Goal: Information Seeking & Learning: Learn about a topic

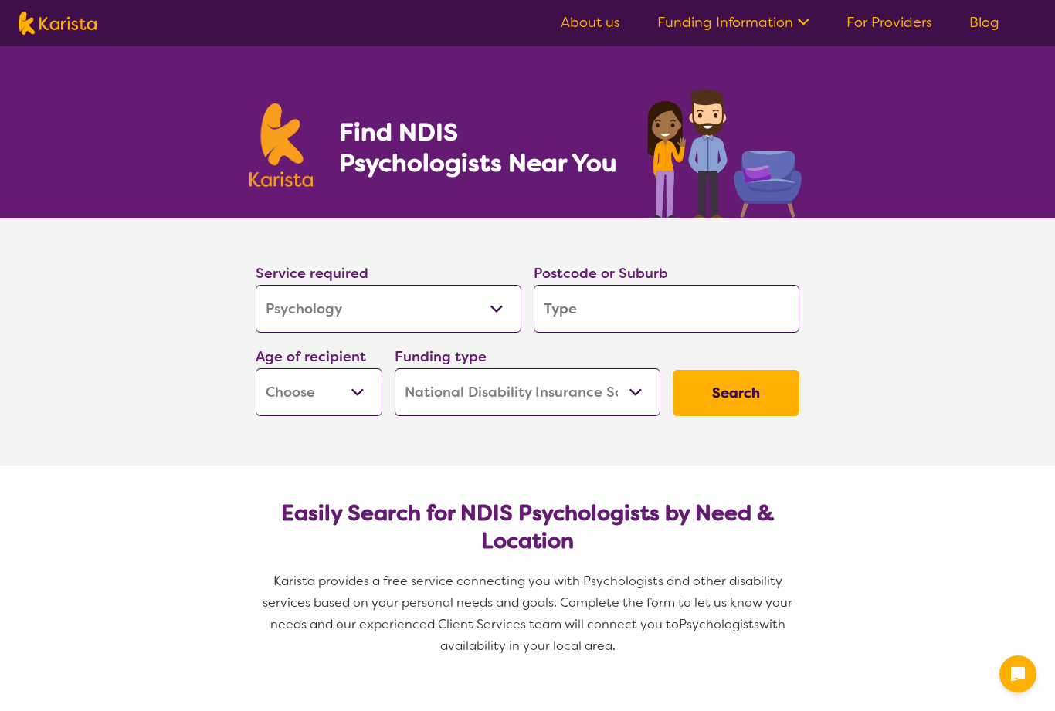
select select "Psychology"
select select "NDIS"
select select "Psychology"
select select "NDIS"
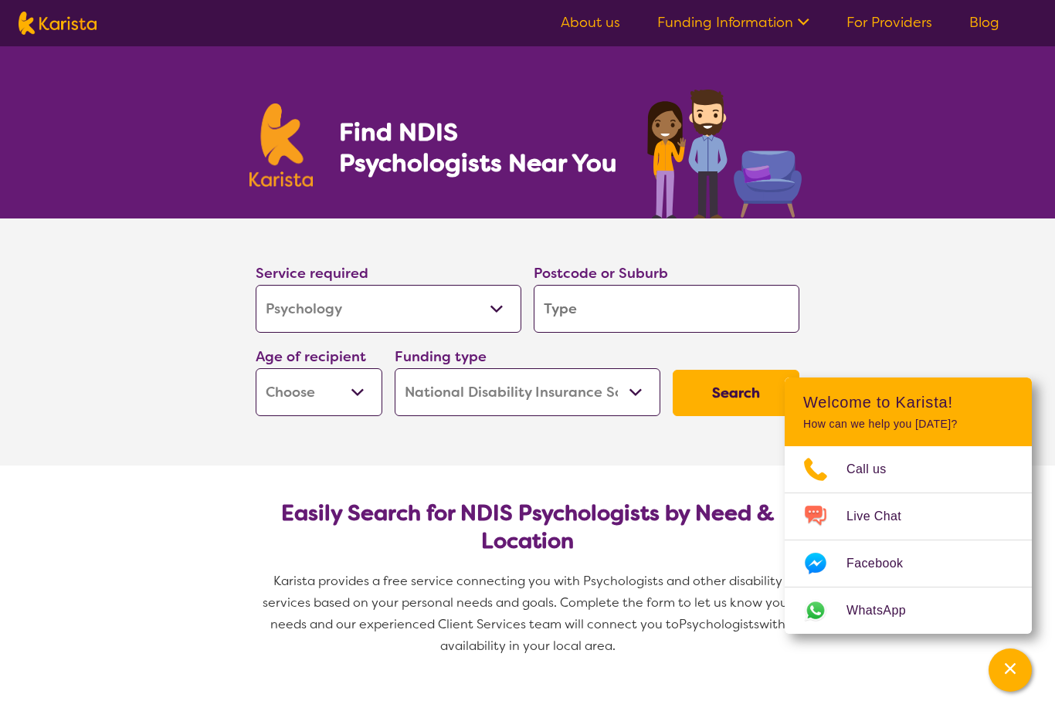
click at [626, 306] on input "search" at bounding box center [667, 309] width 266 height 48
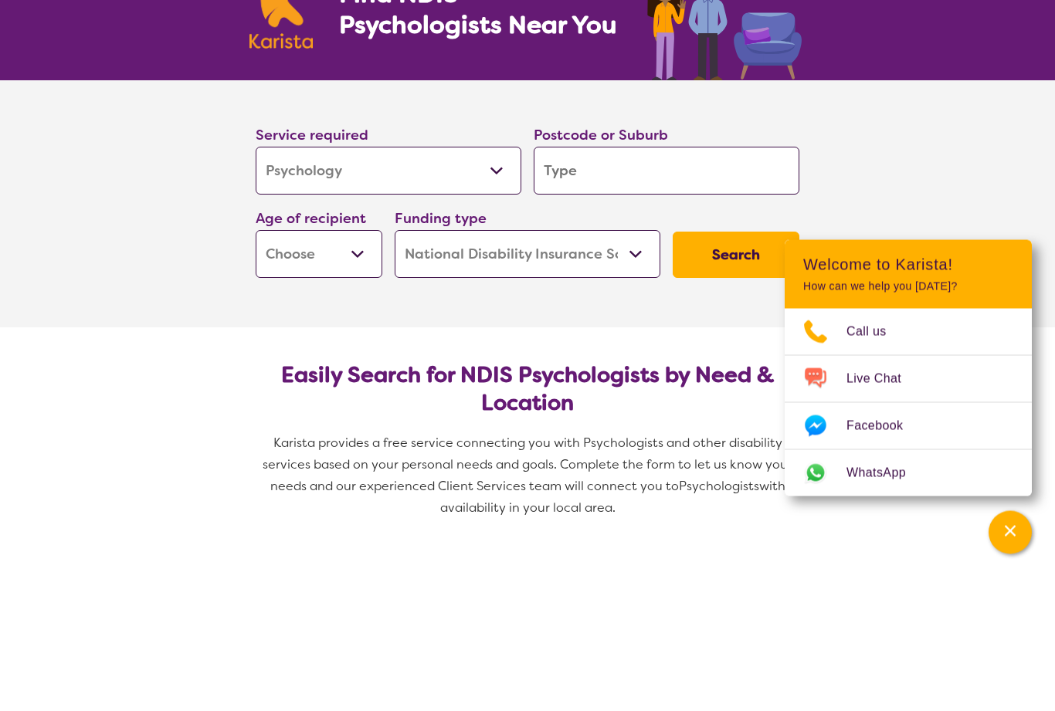
type input "3"
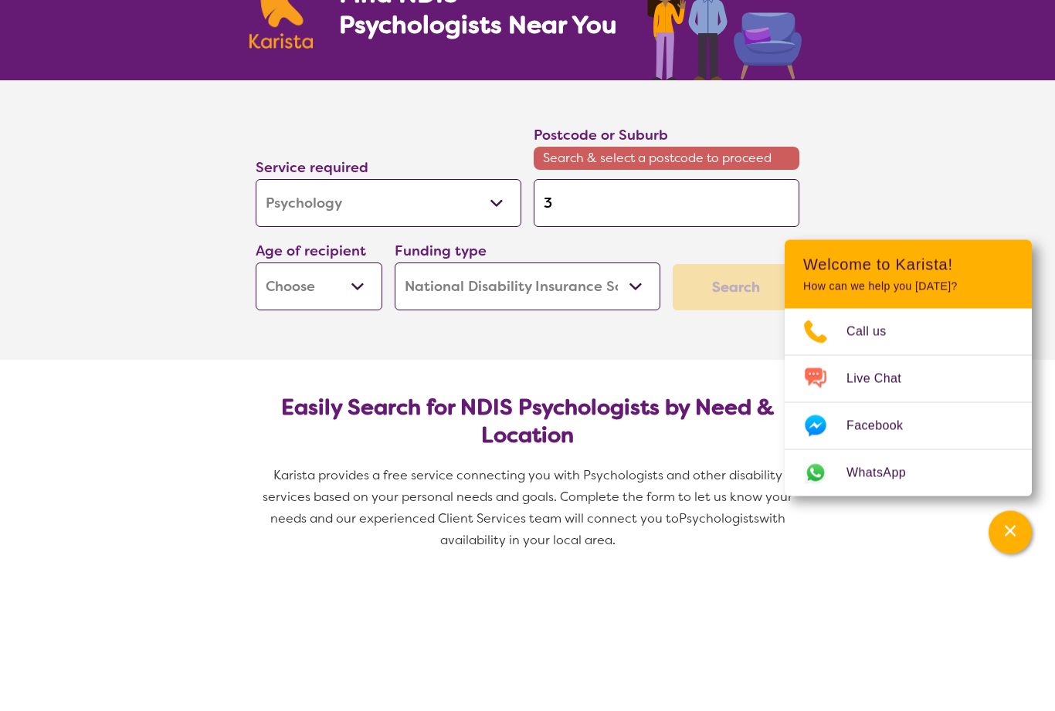
type input "31"
type input "316"
type input "3163"
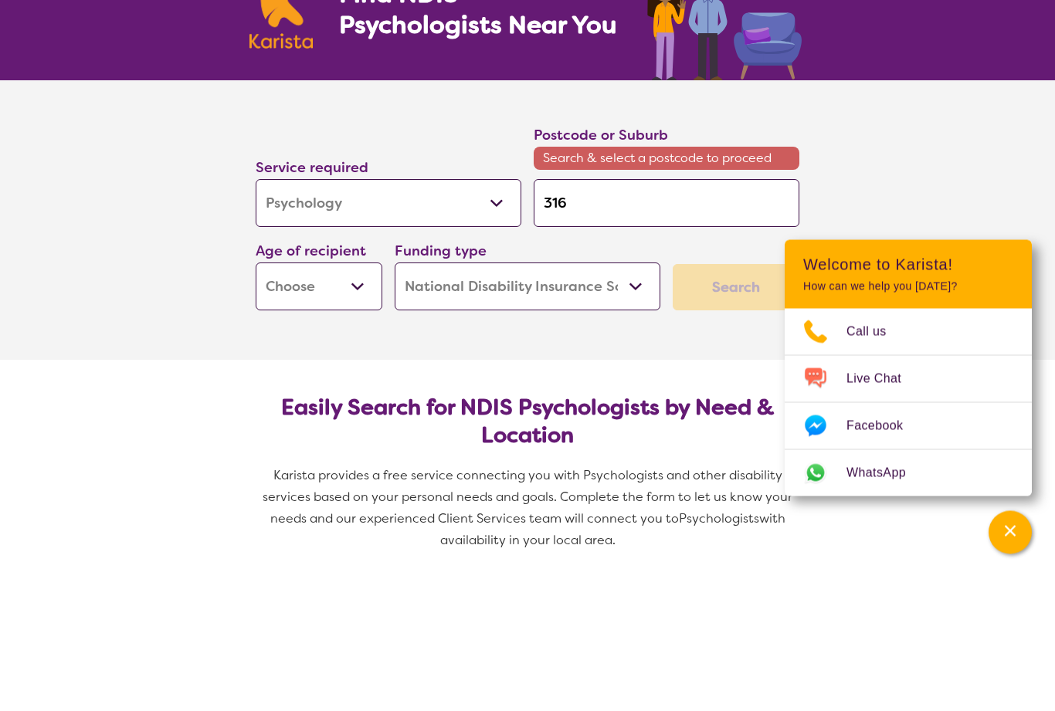
type input "3163"
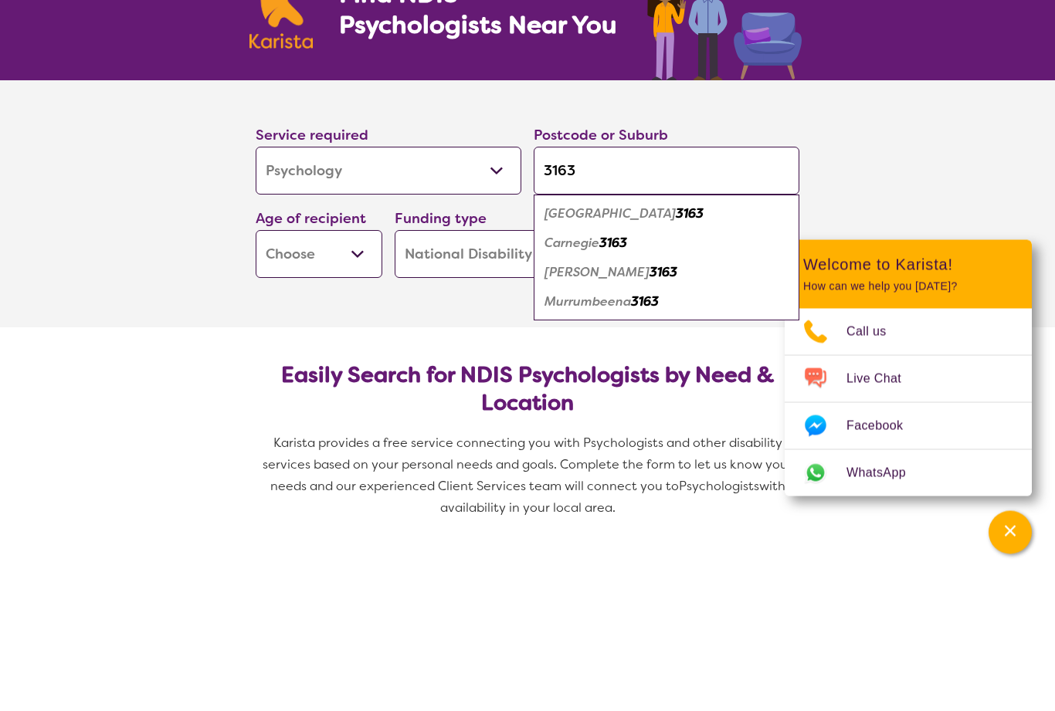
type input "3163"
click at [341, 368] on select "Early Childhood - 0 to 9 Child - 10 to 11 Adolescent - 12 to 17 Adult - 18 to 6…" at bounding box center [319, 392] width 127 height 48
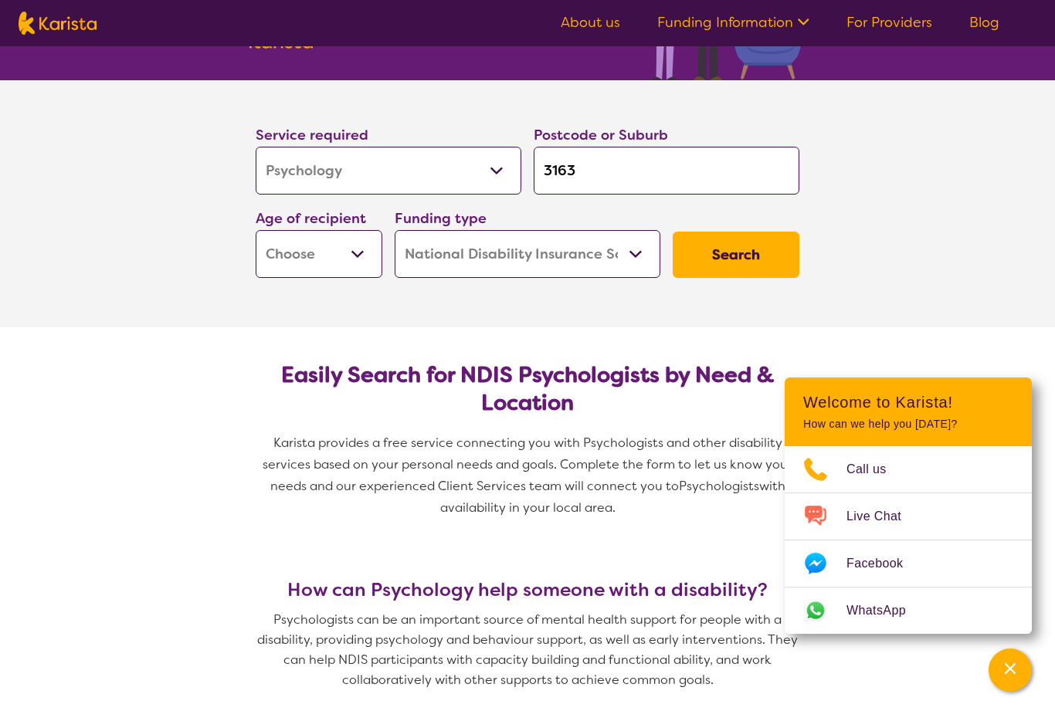
select select "AD"
click at [745, 255] on button "Search" at bounding box center [736, 255] width 127 height 46
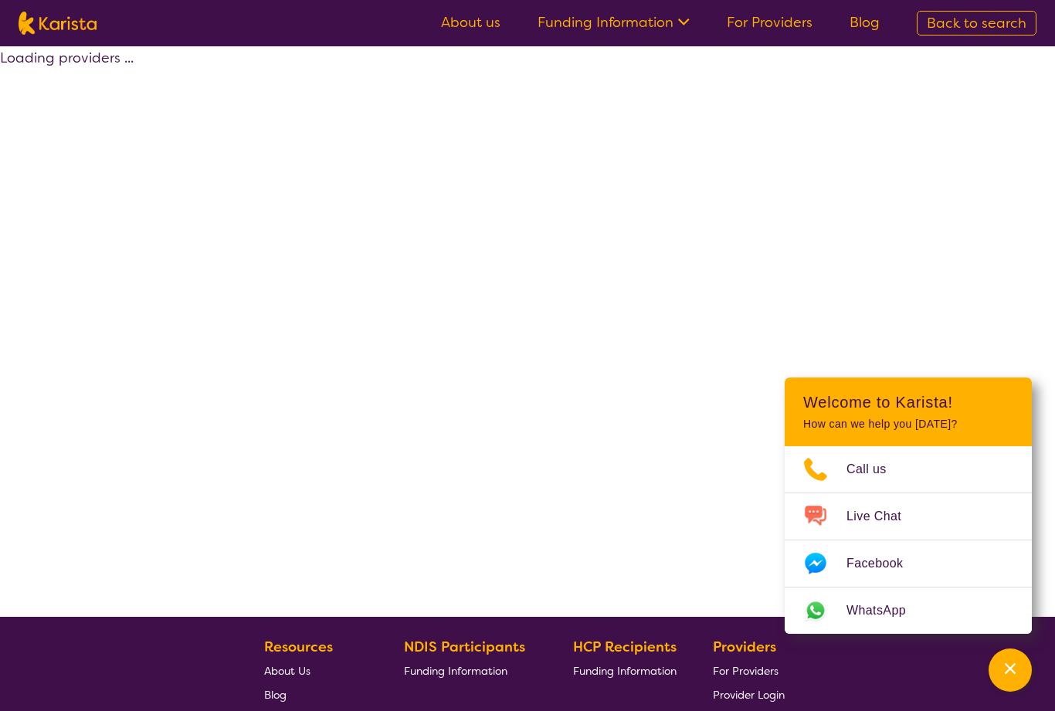
select select "by_score"
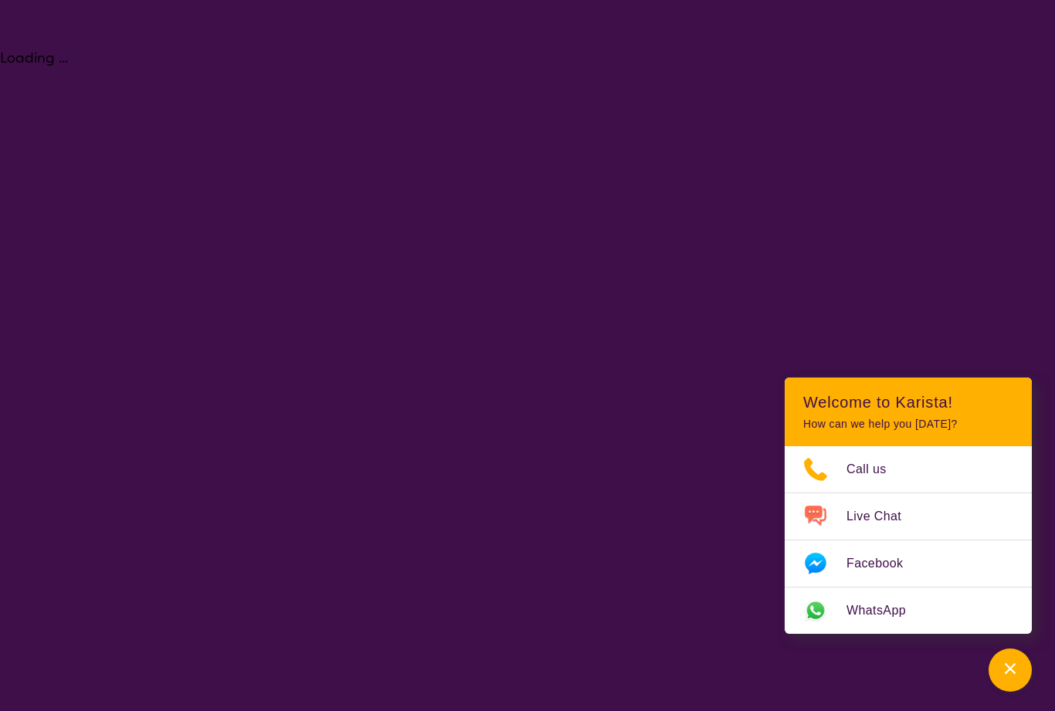
select select "Psychology"
select select "AD"
select select "NDIS"
select select "Psychology"
select select "AD"
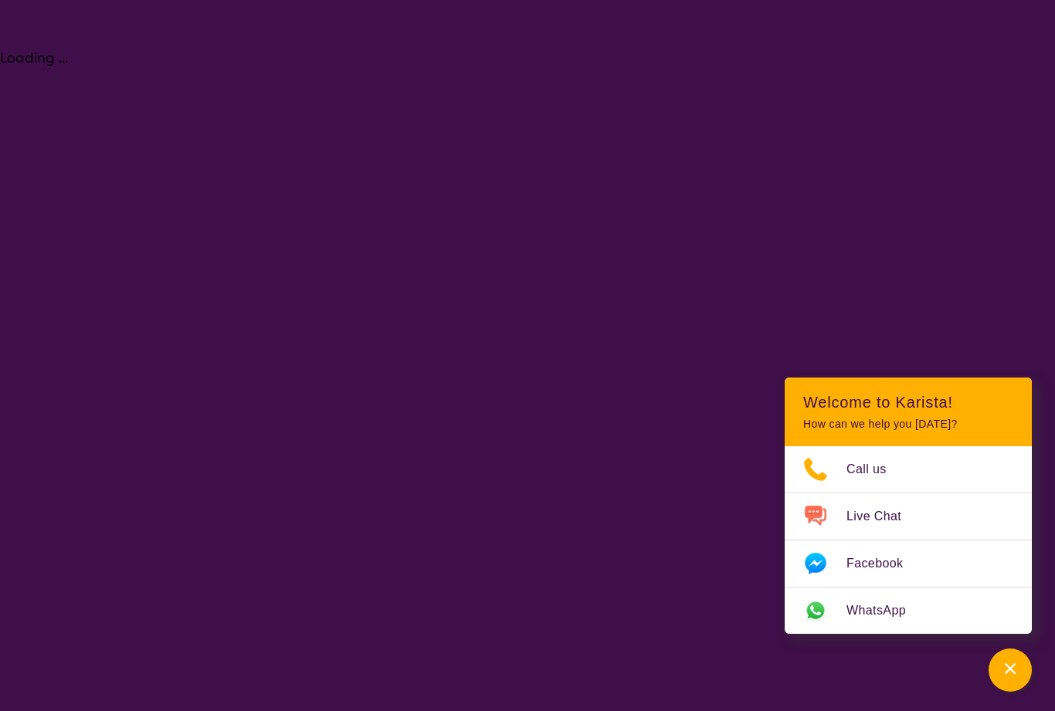
select select "NDIS"
